Goal: Information Seeking & Learning: Learn about a topic

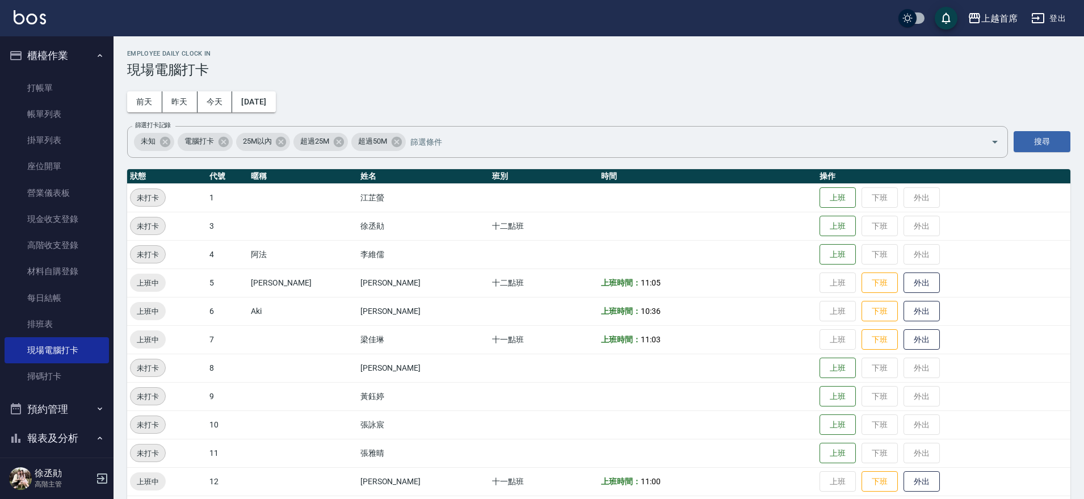
click at [81, 51] on button "櫃檯作業" at bounding box center [57, 56] width 104 height 30
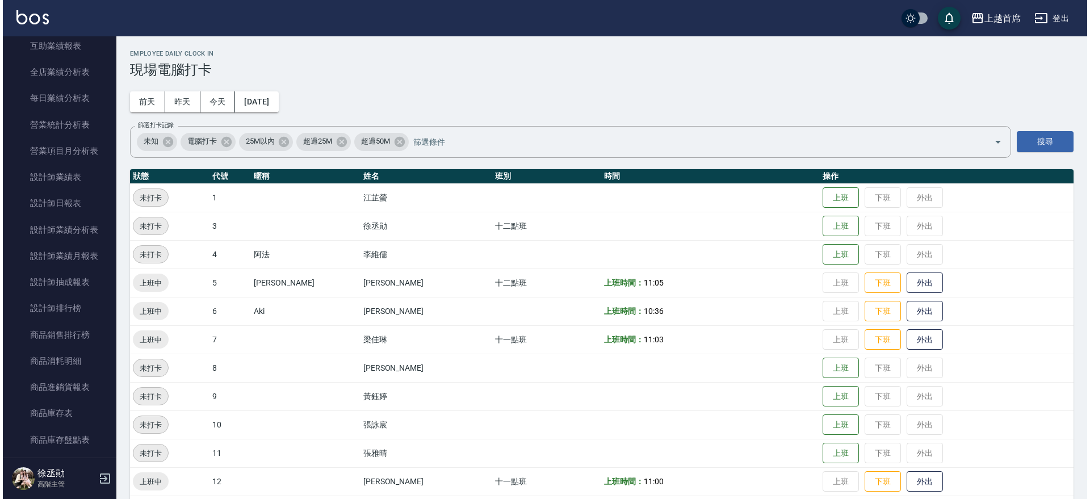
scroll to position [357, 0]
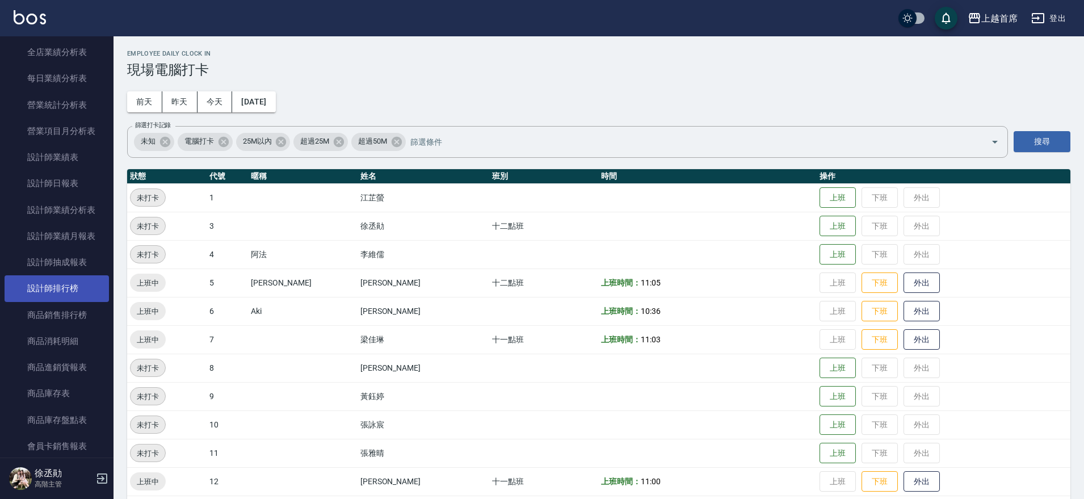
click at [73, 284] on link "設計師排行榜" at bounding box center [57, 288] width 104 height 26
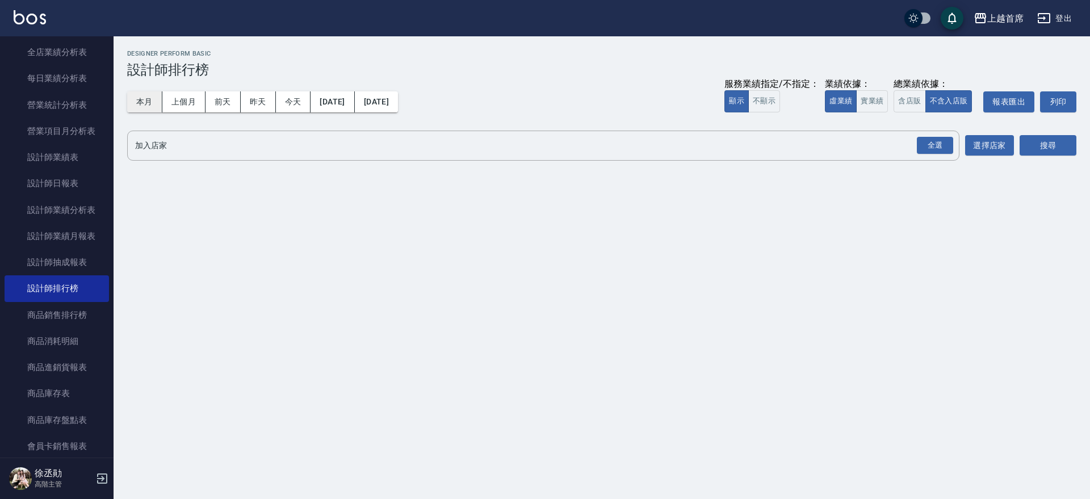
click at [156, 94] on button "本月" at bounding box center [144, 101] width 35 height 21
click at [866, 103] on button "實業績" at bounding box center [872, 101] width 32 height 22
click at [920, 141] on div "全選" at bounding box center [935, 146] width 36 height 18
click at [1043, 142] on button "搜尋" at bounding box center [1048, 146] width 57 height 21
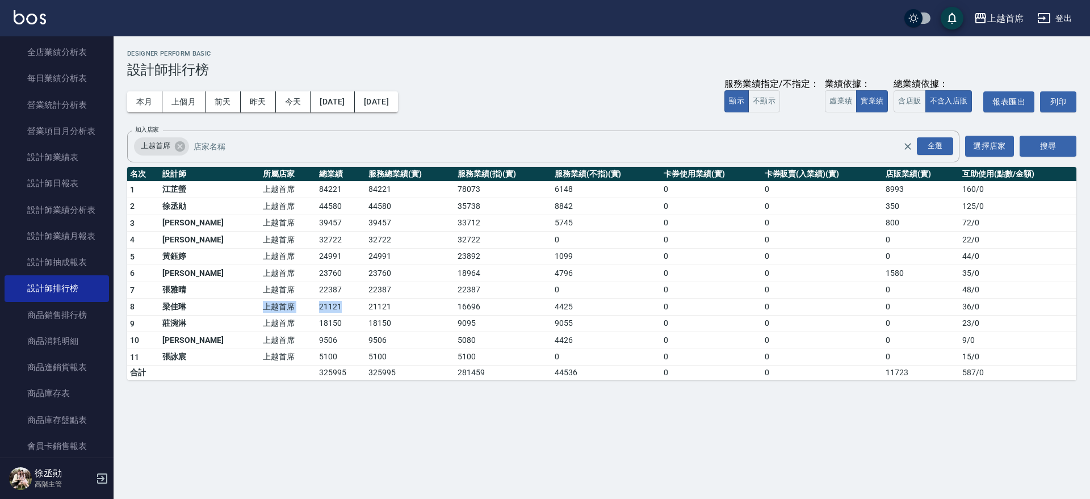
drag, startPoint x: 220, startPoint y: 309, endPoint x: 320, endPoint y: 308, distance: 99.4
click at [320, 308] on tr "8 [PERSON_NAME]首席 21121 21121 16696 4425 0 0 0 36 / 0" at bounding box center [601, 307] width 949 height 17
click at [320, 308] on td "21121" at bounding box center [340, 307] width 49 height 17
click at [255, 98] on button "昨天" at bounding box center [258, 101] width 35 height 21
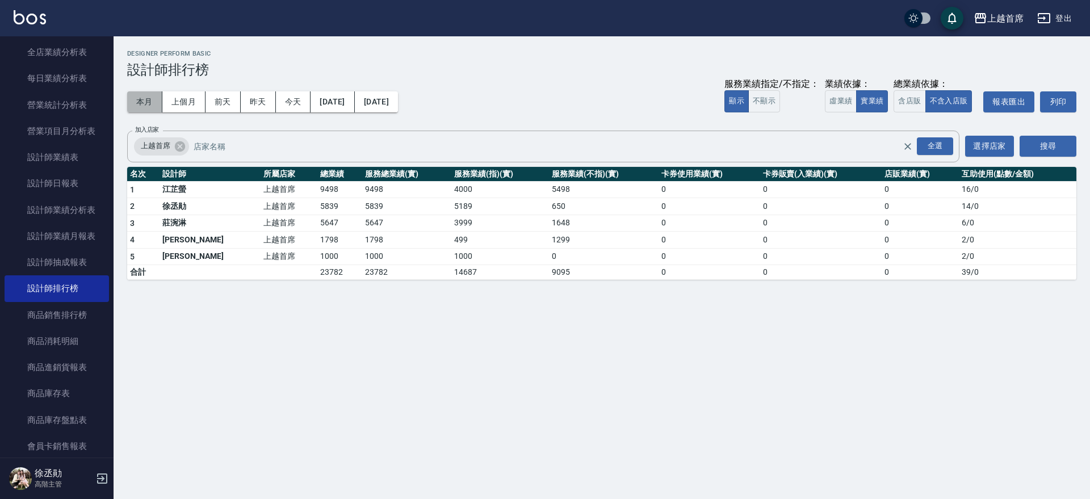
click at [151, 99] on button "本月" at bounding box center [144, 101] width 35 height 21
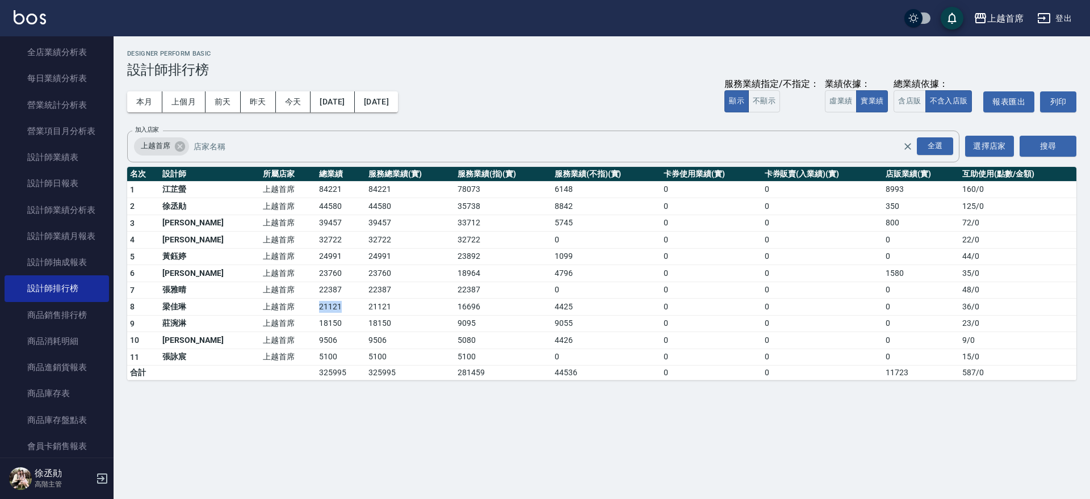
drag, startPoint x: 275, startPoint y: 308, endPoint x: 318, endPoint y: 308, distance: 43.1
click at [318, 308] on tr "8 [PERSON_NAME]首席 21121 21121 16696 4425 0 0 0 36 / 0" at bounding box center [601, 307] width 949 height 17
click at [321, 308] on td "21121" at bounding box center [340, 307] width 49 height 17
drag, startPoint x: 270, startPoint y: 339, endPoint x: 320, endPoint y: 341, distance: 50.0
click at [320, 341] on tr "10 [PERSON_NAME]首席 9506 9506 5080 4426 0 0 0 9 / 0" at bounding box center [601, 340] width 949 height 17
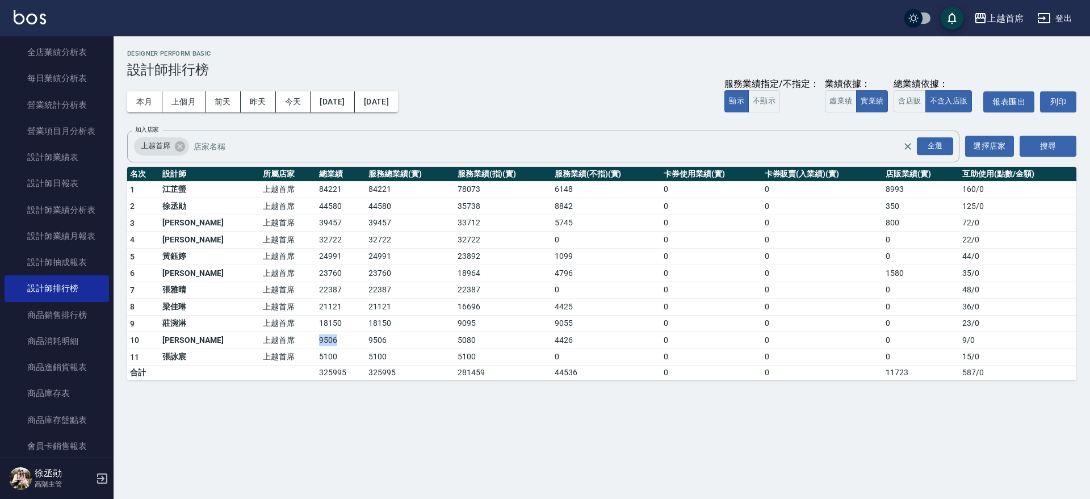
click at [320, 341] on td "9506" at bounding box center [340, 340] width 49 height 17
drag, startPoint x: 107, startPoint y: 160, endPoint x: 118, endPoint y: 137, distance: 25.1
click at [118, 137] on div "上越首席 登出 櫃檯作業 打帳單 帳單列表 掛單列表 座位開單 營業儀表板 現金收支登錄 高階收支登錄 材料自購登錄 每日結帳 排班表 現場電腦打卡 掃碼打卡…" at bounding box center [545, 249] width 1090 height 499
click at [117, 161] on div "上越首席 [DATE] - [DATE] 設計師排行榜 列印時間： [DATE][PHONE_NUMBER]:43 Designer Perform Basi…" at bounding box center [602, 215] width 976 height 358
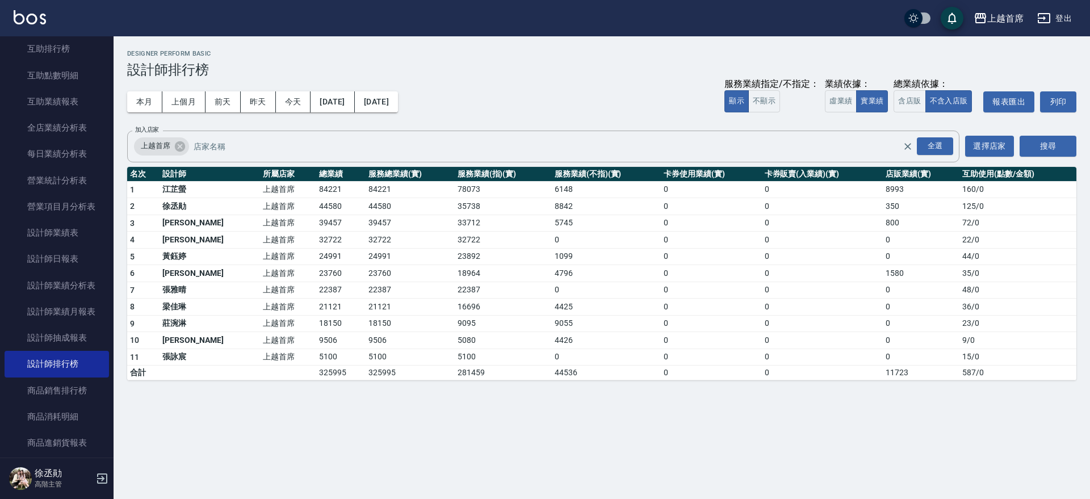
scroll to position [266, 0]
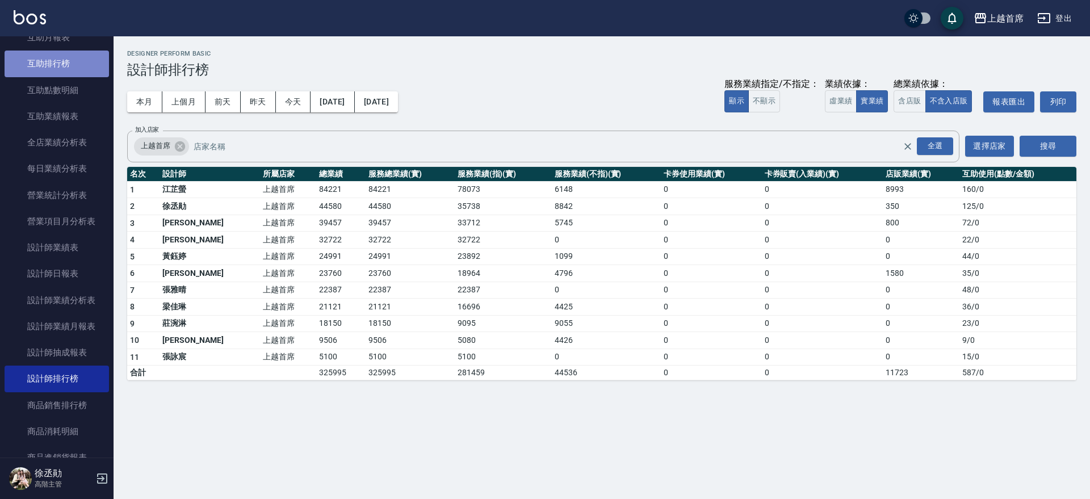
click at [63, 70] on link "互助排行榜" at bounding box center [57, 64] width 104 height 26
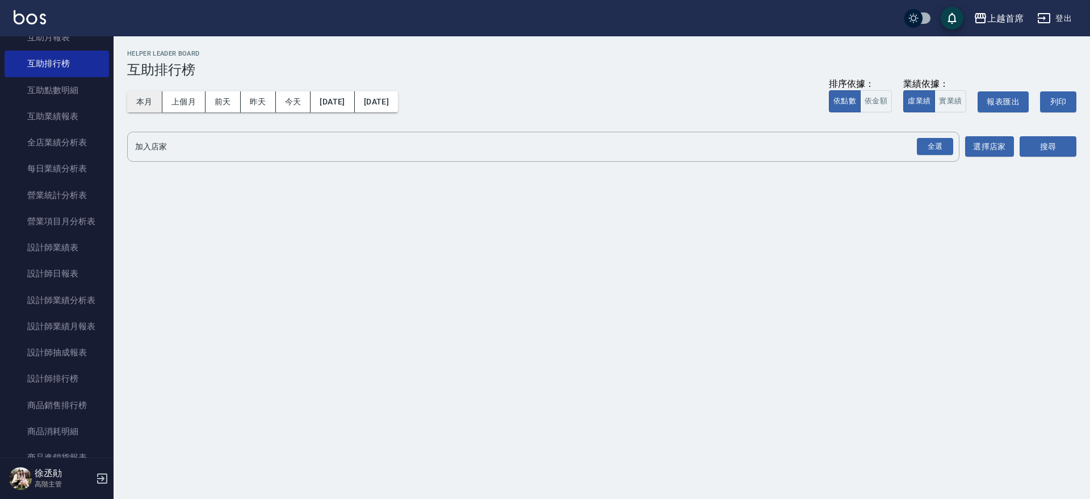
click at [153, 106] on button "本月" at bounding box center [144, 101] width 35 height 21
click at [925, 147] on div "全選" at bounding box center [935, 147] width 36 height 18
click at [1047, 148] on button "搜尋" at bounding box center [1048, 147] width 57 height 21
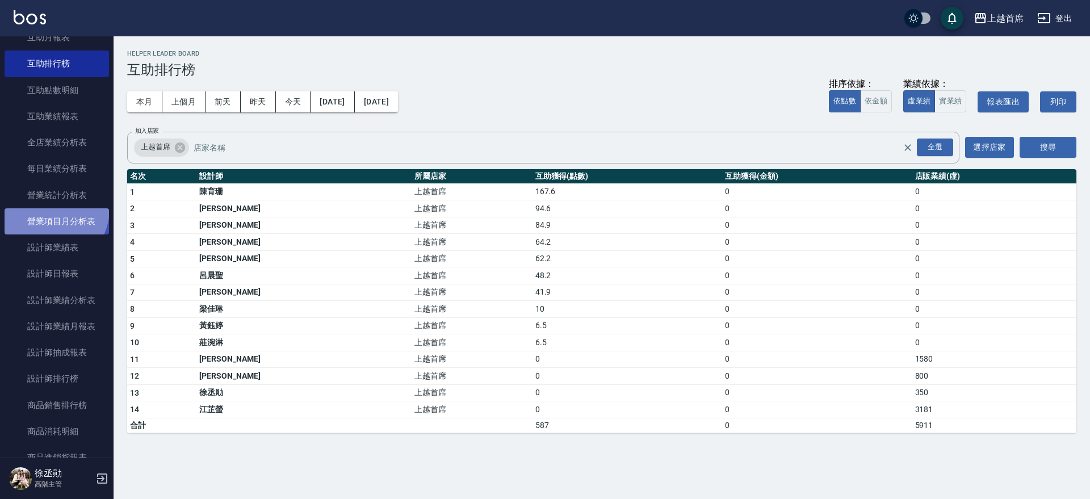
click at [49, 209] on link "營業項目月分析表" at bounding box center [57, 221] width 104 height 26
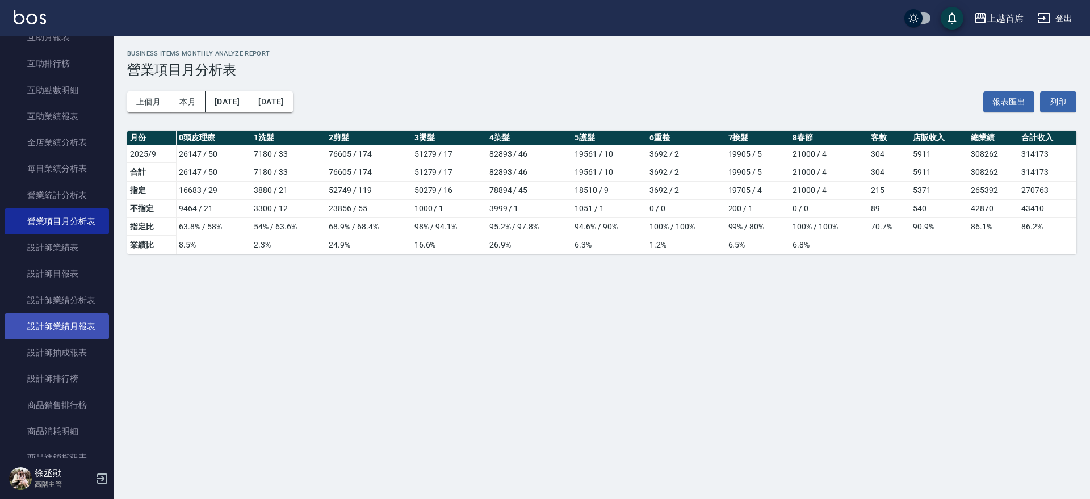
click at [86, 336] on link "設計師業績月報表" at bounding box center [57, 326] width 104 height 26
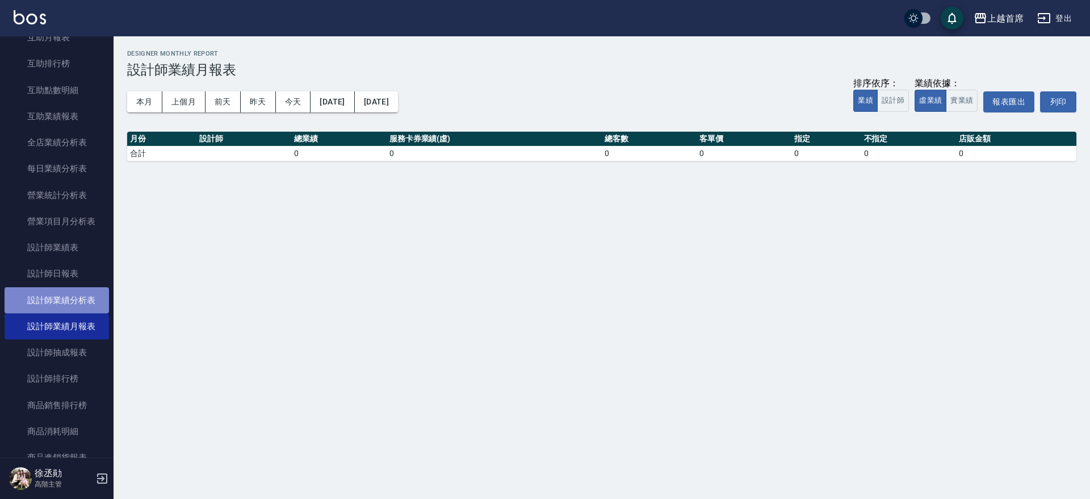
click at [76, 292] on link "設計師業績分析表" at bounding box center [57, 300] width 104 height 26
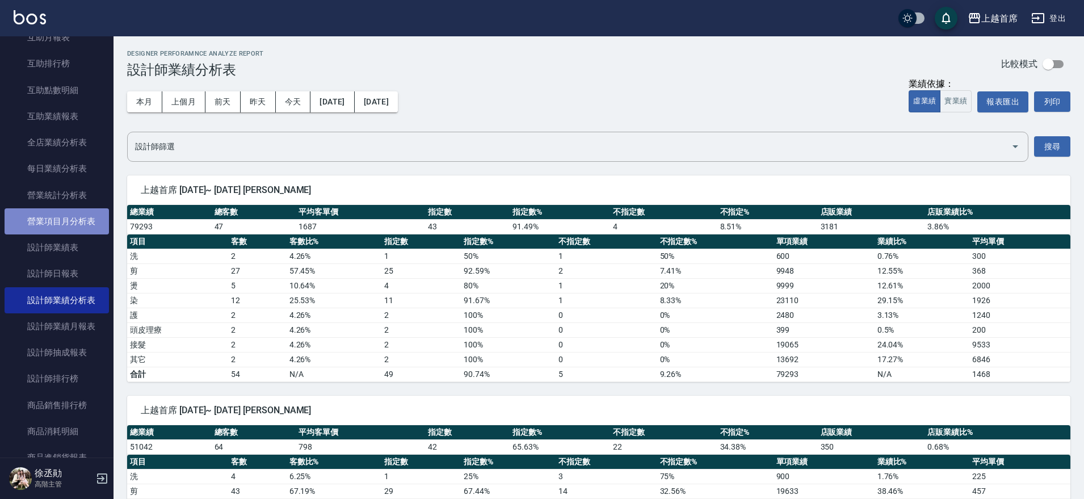
click at [85, 232] on link "營業項目月分析表" at bounding box center [57, 221] width 104 height 26
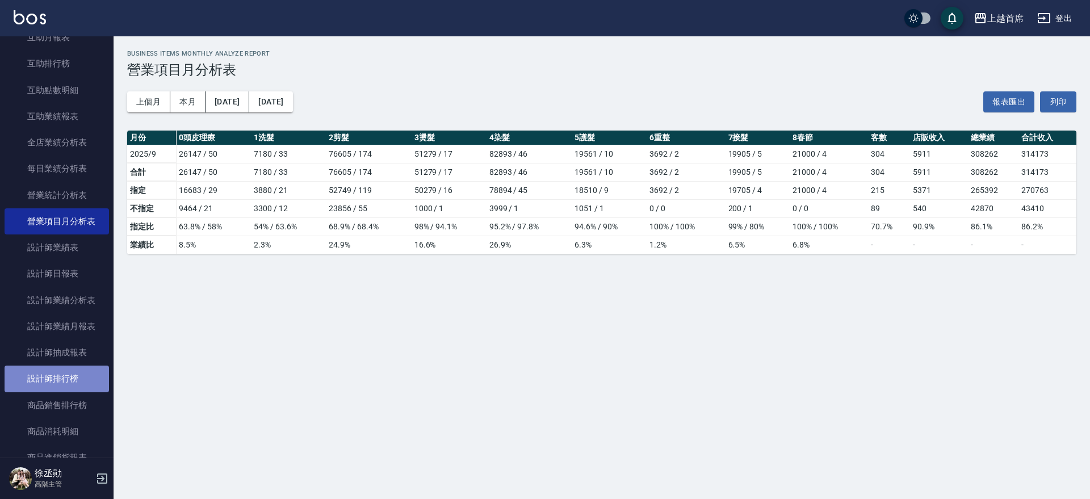
drag, startPoint x: 73, startPoint y: 368, endPoint x: 65, endPoint y: 378, distance: 12.5
click at [72, 370] on link "設計師排行榜" at bounding box center [57, 379] width 104 height 26
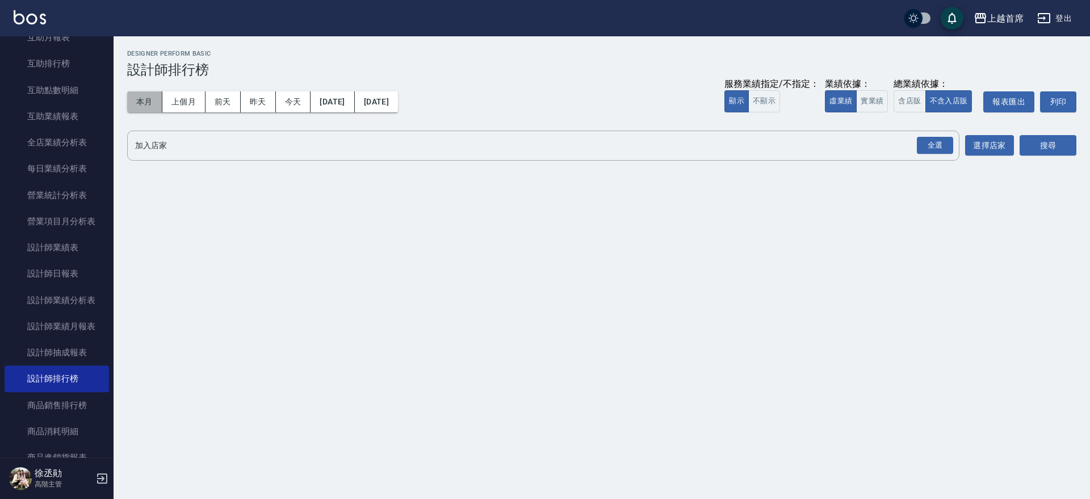
drag, startPoint x: 138, startPoint y: 101, endPoint x: 205, endPoint y: 122, distance: 70.2
click at [139, 102] on button "本月" at bounding box center [144, 101] width 35 height 21
click at [942, 145] on div "全選" at bounding box center [935, 146] width 36 height 18
click at [1042, 133] on div "搜尋" at bounding box center [1048, 147] width 57 height 32
click at [1049, 140] on button "搜尋" at bounding box center [1048, 146] width 57 height 21
